Goal: Information Seeking & Learning: Learn about a topic

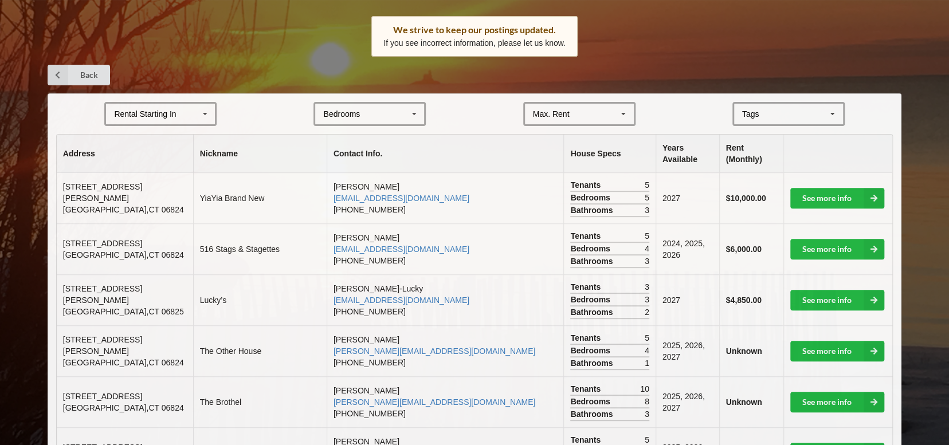
scroll to position [210, 0]
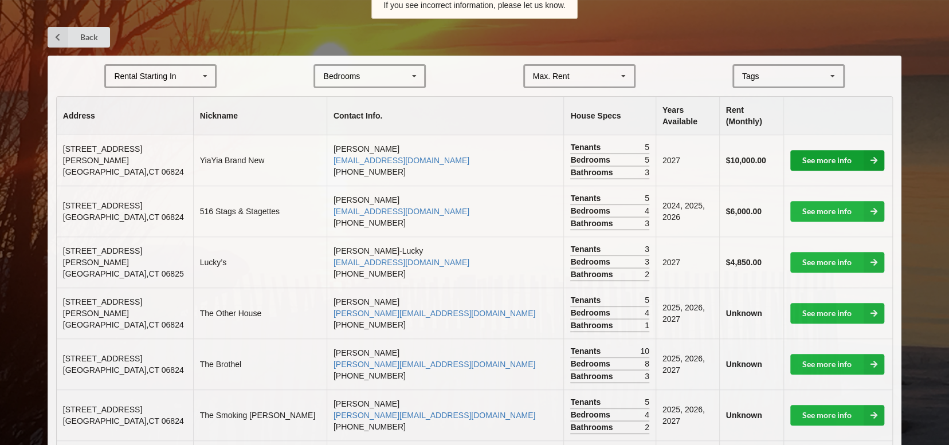
click at [817, 150] on link "See more info" at bounding box center [837, 160] width 94 height 21
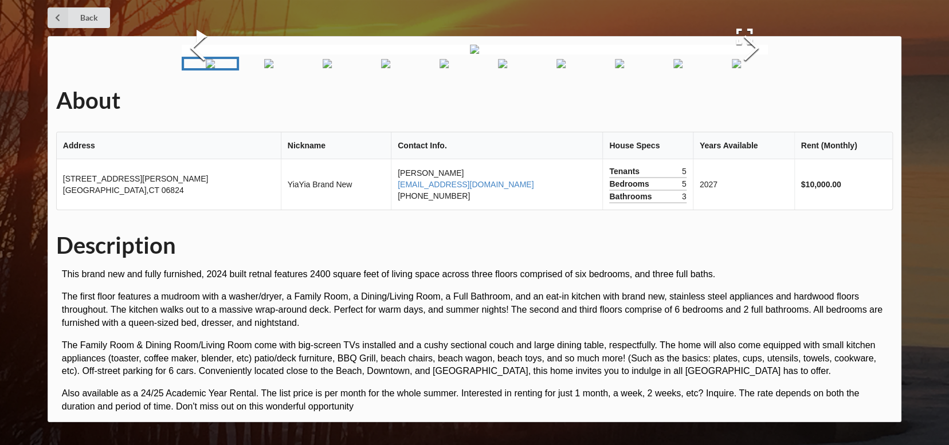
scroll to position [115, 0]
click at [747, 101] on button "Next Slide" at bounding box center [751, 50] width 32 height 104
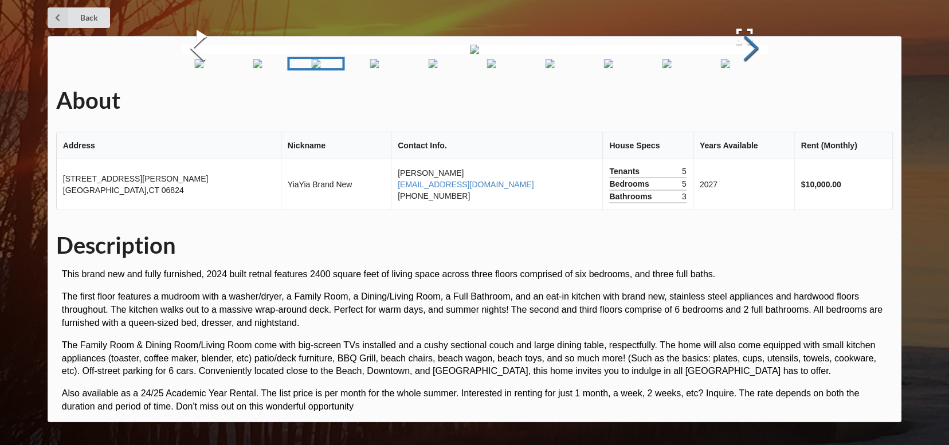
click at [747, 101] on button "Next Slide" at bounding box center [751, 50] width 32 height 104
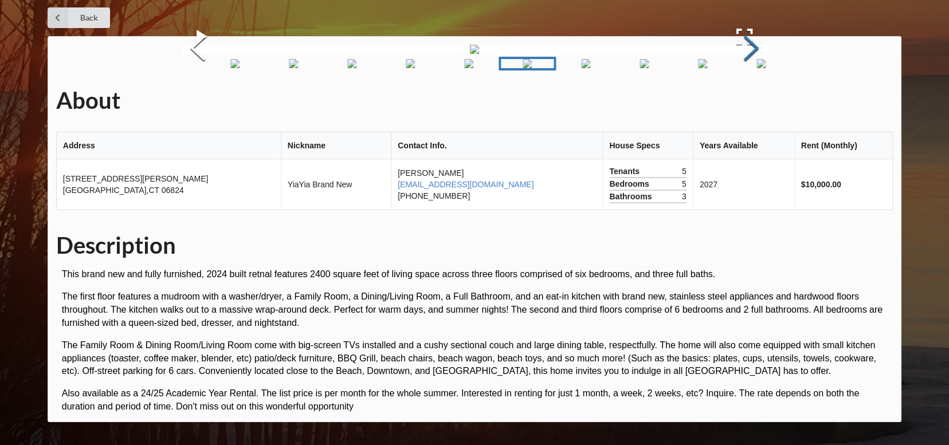
click at [747, 101] on button "Next Slide" at bounding box center [751, 50] width 32 height 104
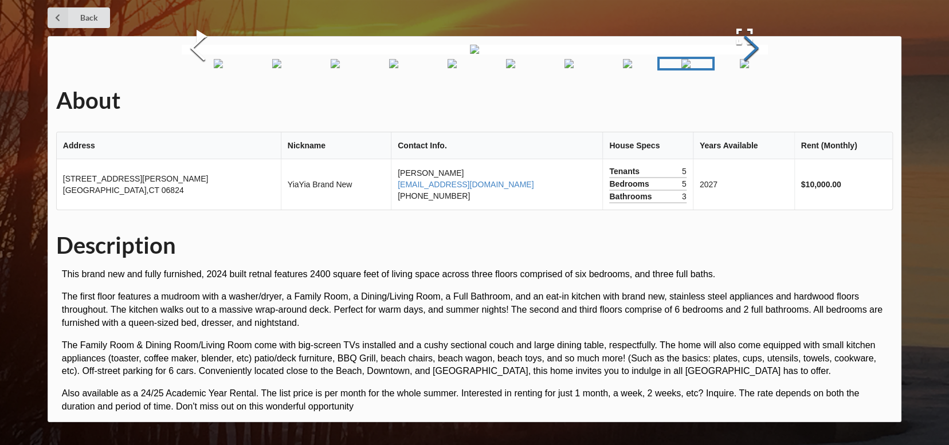
click at [747, 101] on button "Next Slide" at bounding box center [751, 50] width 32 height 104
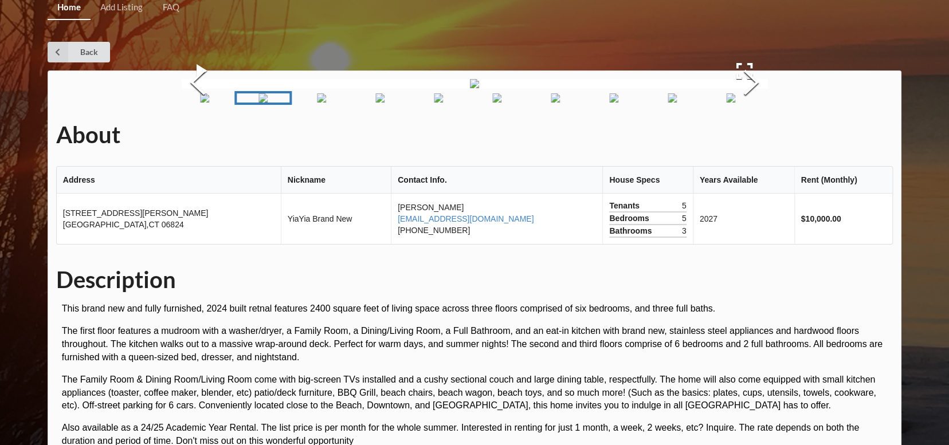
scroll to position [0, 0]
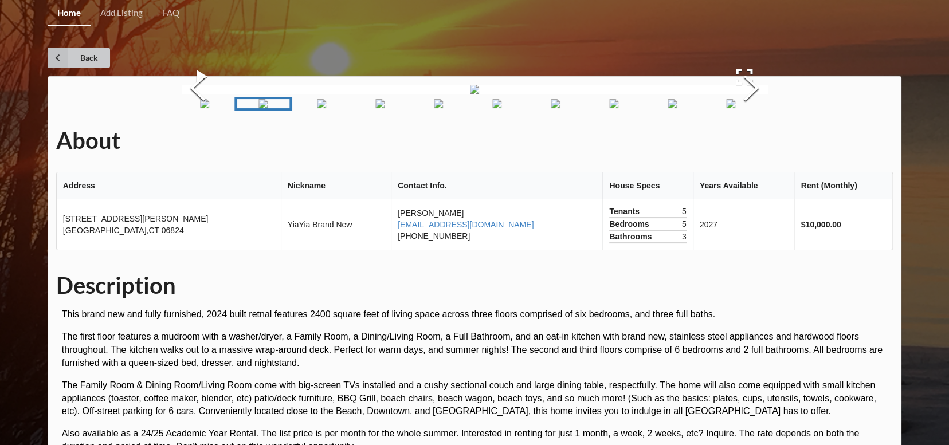
click at [61, 56] on icon at bounding box center [58, 58] width 21 height 21
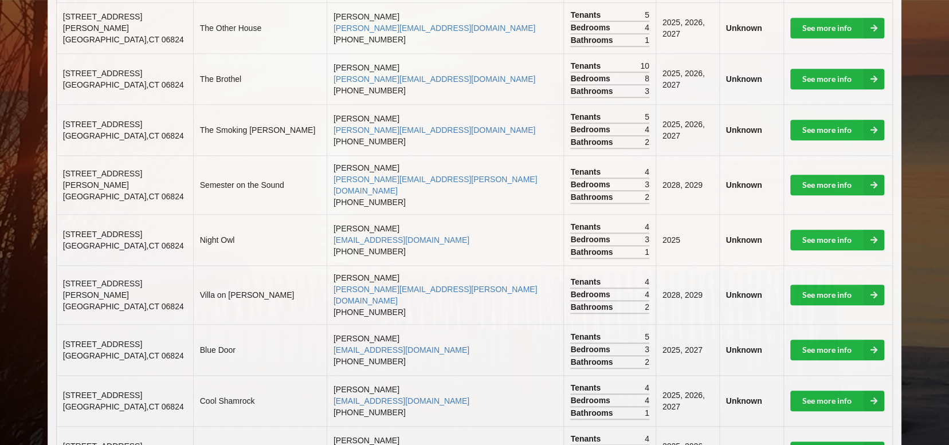
scroll to position [496, 0]
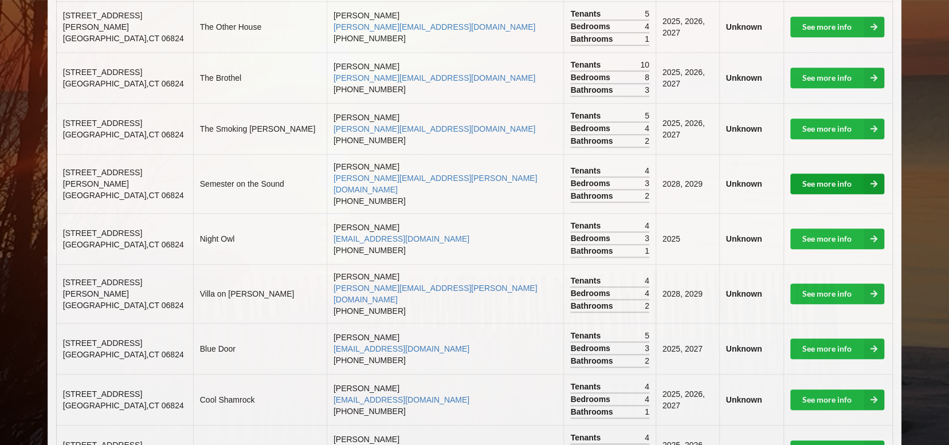
click at [823, 174] on link "See more info" at bounding box center [837, 184] width 94 height 21
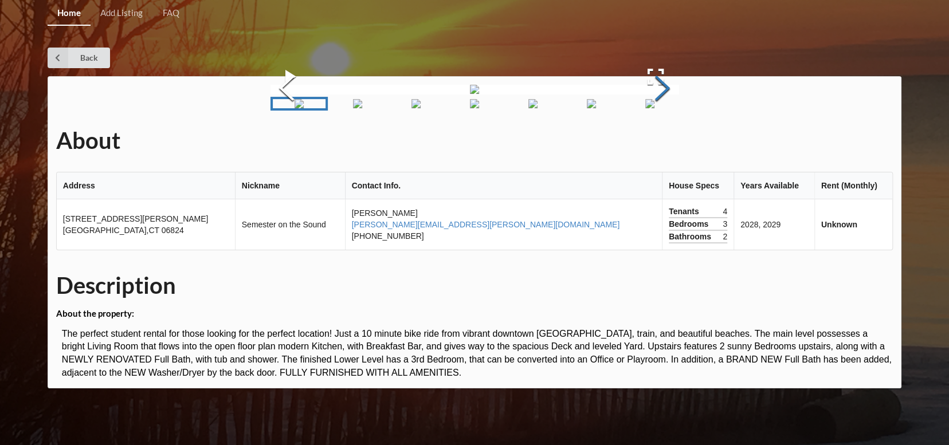
click at [678, 142] on button "Next Slide" at bounding box center [662, 90] width 32 height 104
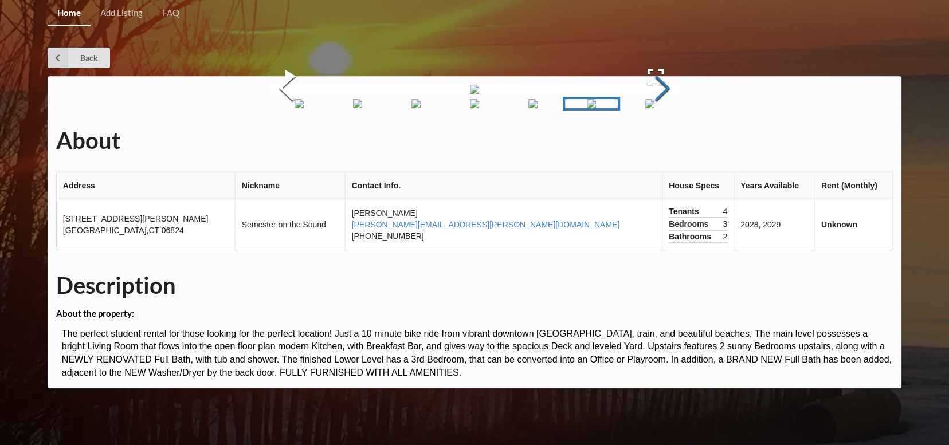
click at [678, 142] on button "Next Slide" at bounding box center [662, 90] width 32 height 104
click at [84, 59] on link "Back" at bounding box center [79, 58] width 62 height 21
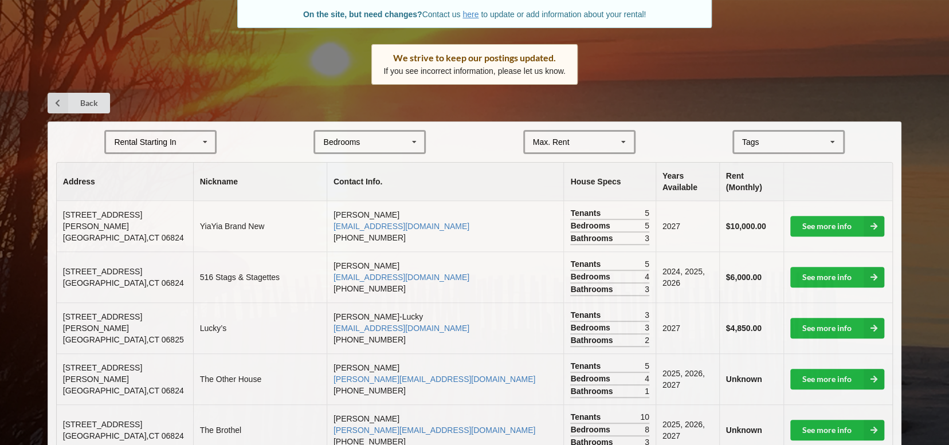
scroll to position [172, 0]
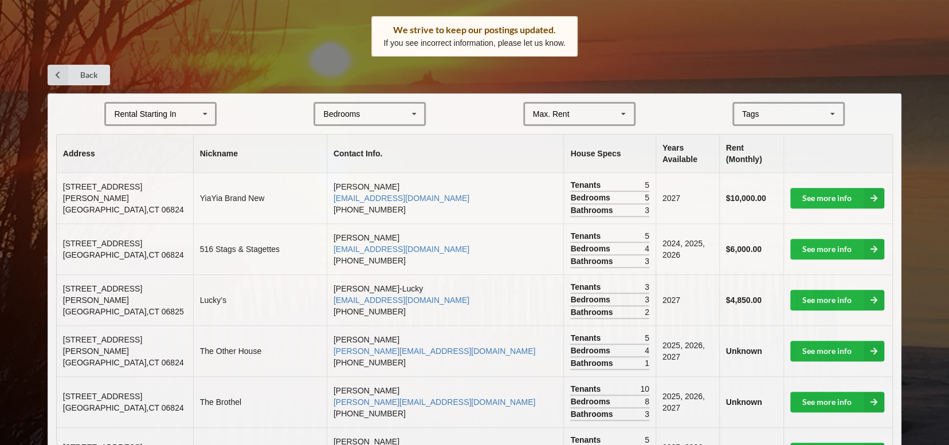
click at [188, 115] on div "Rental Starting In [DATE] 2026 2027 2028" at bounding box center [160, 114] width 112 height 24
drag, startPoint x: 118, startPoint y: 197, endPoint x: 124, endPoint y: 195, distance: 6.5
click at [118, 197] on span "2028" at bounding box center [124, 198] width 18 height 9
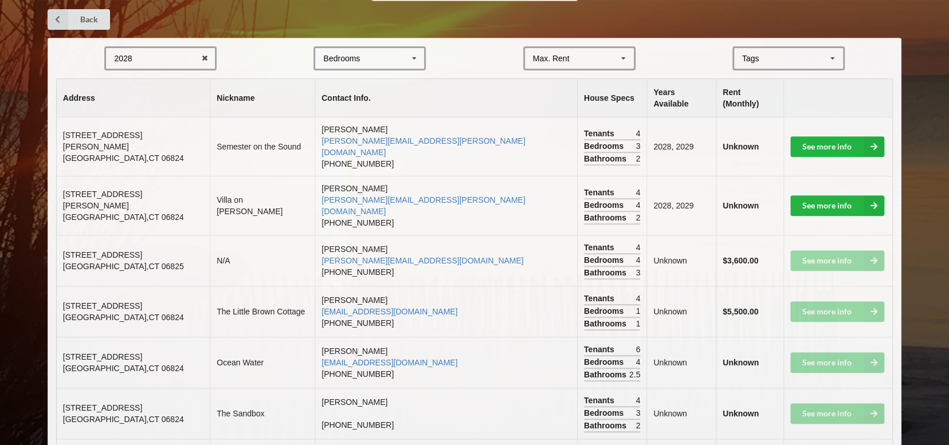
scroll to position [229, 0]
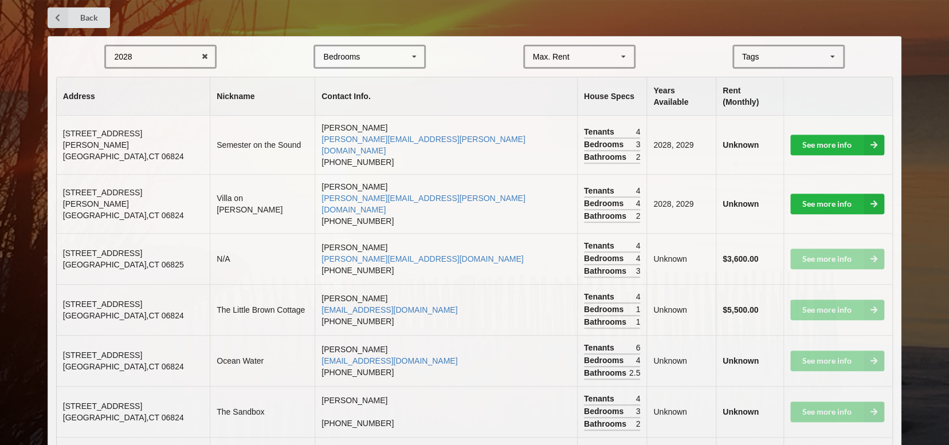
click at [823, 284] on td "See more info" at bounding box center [837, 309] width 109 height 51
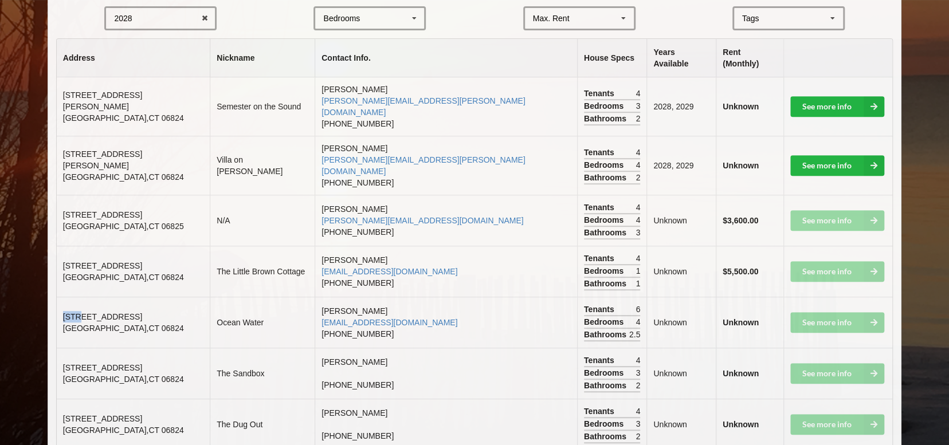
scroll to position [272, 0]
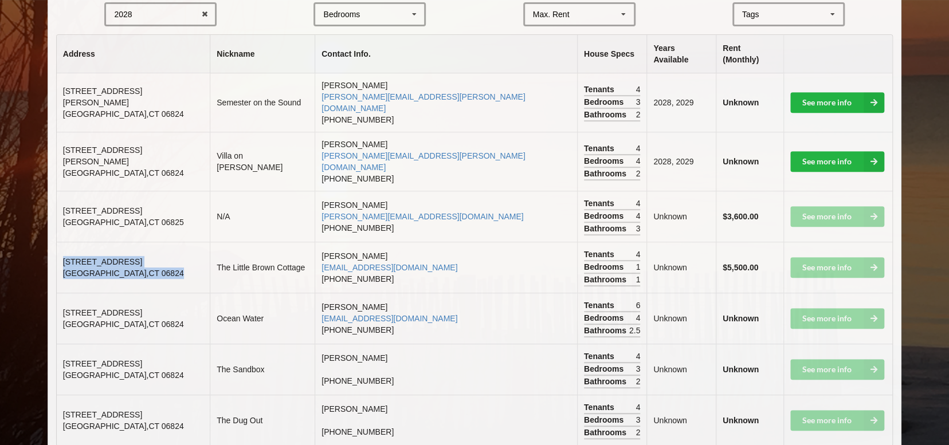
drag, startPoint x: 129, startPoint y: 243, endPoint x: 60, endPoint y: 235, distance: 69.8
click at [60, 242] on td "[STREET_ADDRESS]" at bounding box center [133, 267] width 153 height 51
copy td "[STREET_ADDRESS]"
click at [140, 293] on td "[STREET_ADDRESS]" at bounding box center [133, 318] width 153 height 51
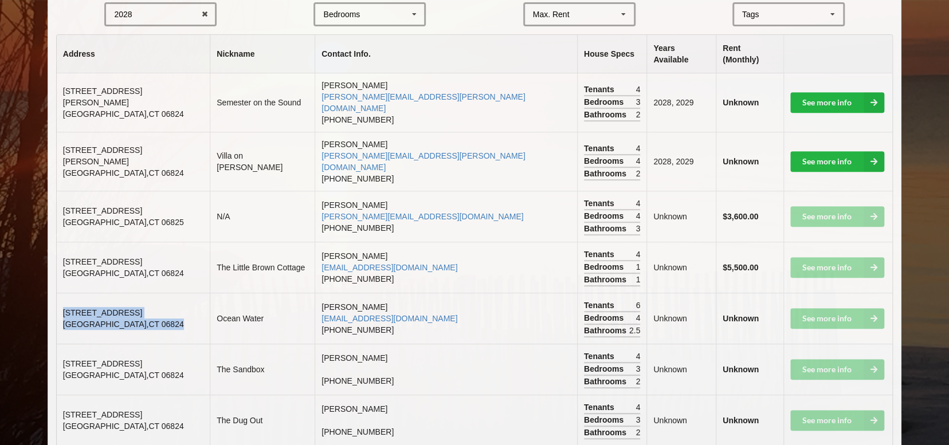
drag, startPoint x: 132, startPoint y: 290, endPoint x: 57, endPoint y: 282, distance: 75.5
click at [57, 293] on td "[STREET_ADDRESS]" at bounding box center [133, 318] width 153 height 51
copy td "[STREET_ADDRESS]"
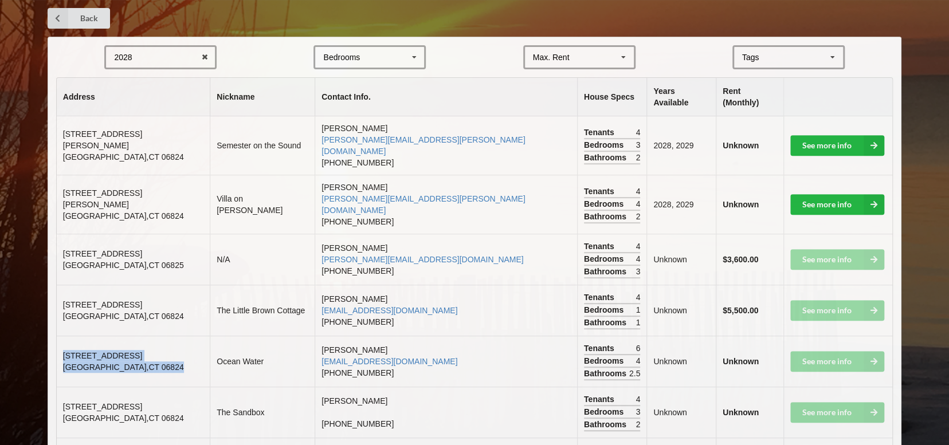
scroll to position [138, 0]
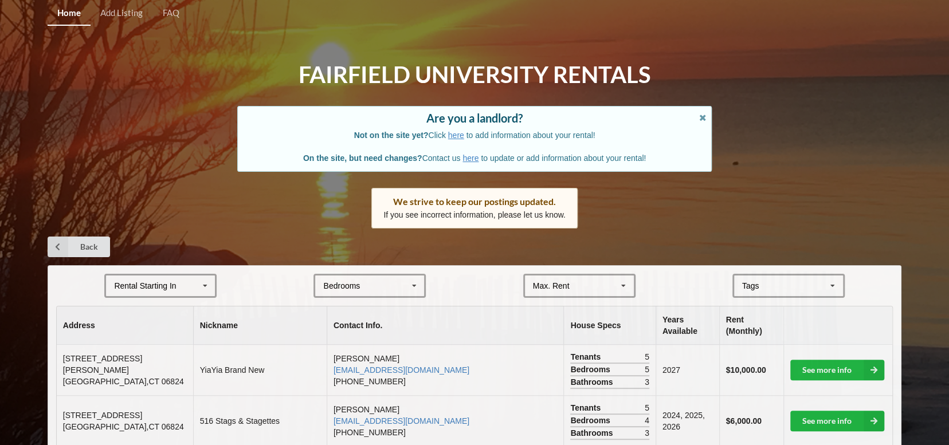
scroll to position [496, 0]
